Goal: Transaction & Acquisition: Purchase product/service

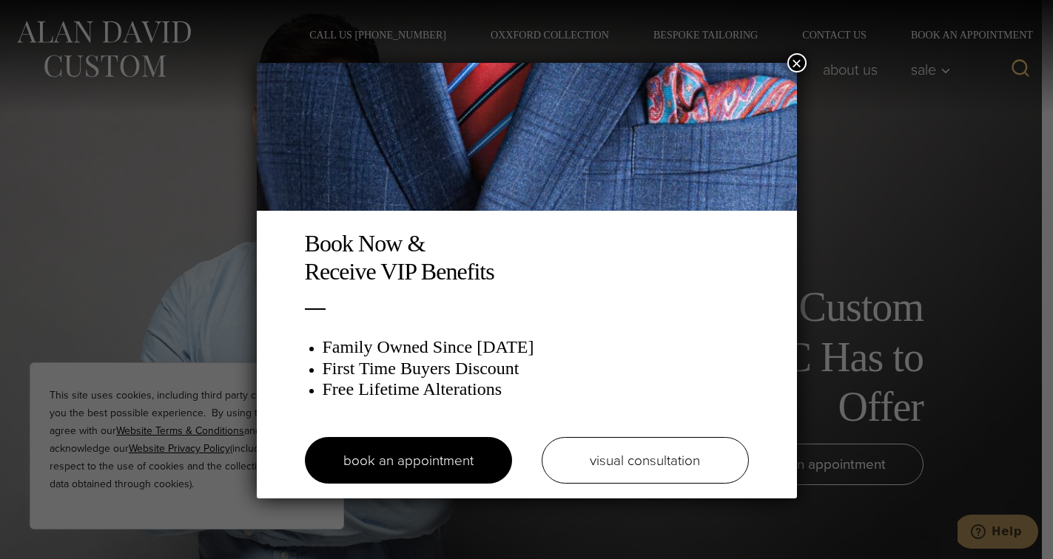
click at [802, 59] on button "×" at bounding box center [796, 62] width 19 height 19
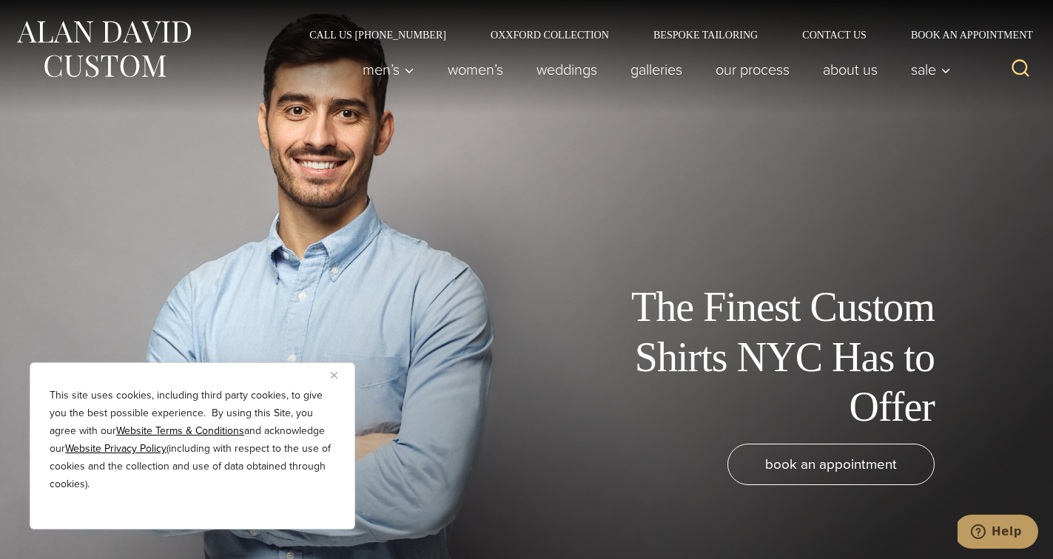
click at [334, 380] on button "Close" at bounding box center [340, 375] width 18 height 18
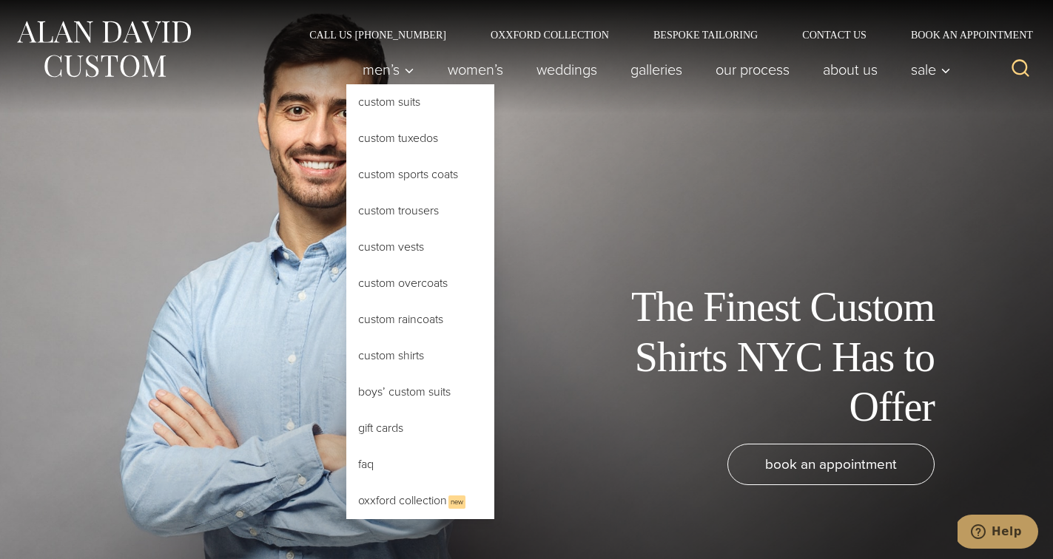
click at [398, 358] on link "Custom Shirts" at bounding box center [420, 356] width 148 height 36
click at [406, 357] on link "Custom Shirts" at bounding box center [420, 356] width 148 height 36
